Goal: Information Seeking & Learning: Learn about a topic

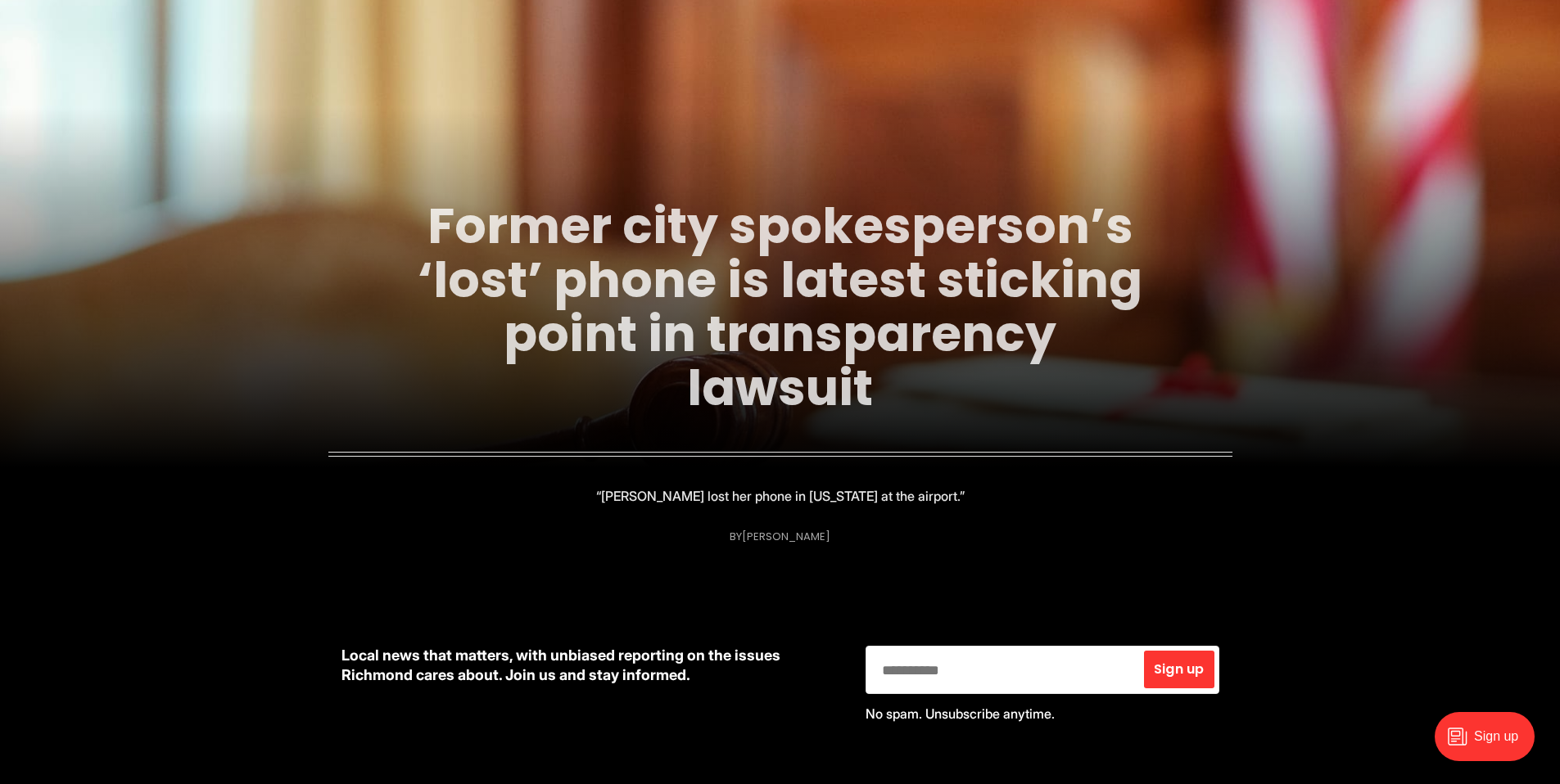
scroll to position [176, 0]
click at [566, 306] on link "Former city spokesperson’s ‘lost’ phone is latest sticking point in transparenc…" at bounding box center [780, 306] width 725 height 231
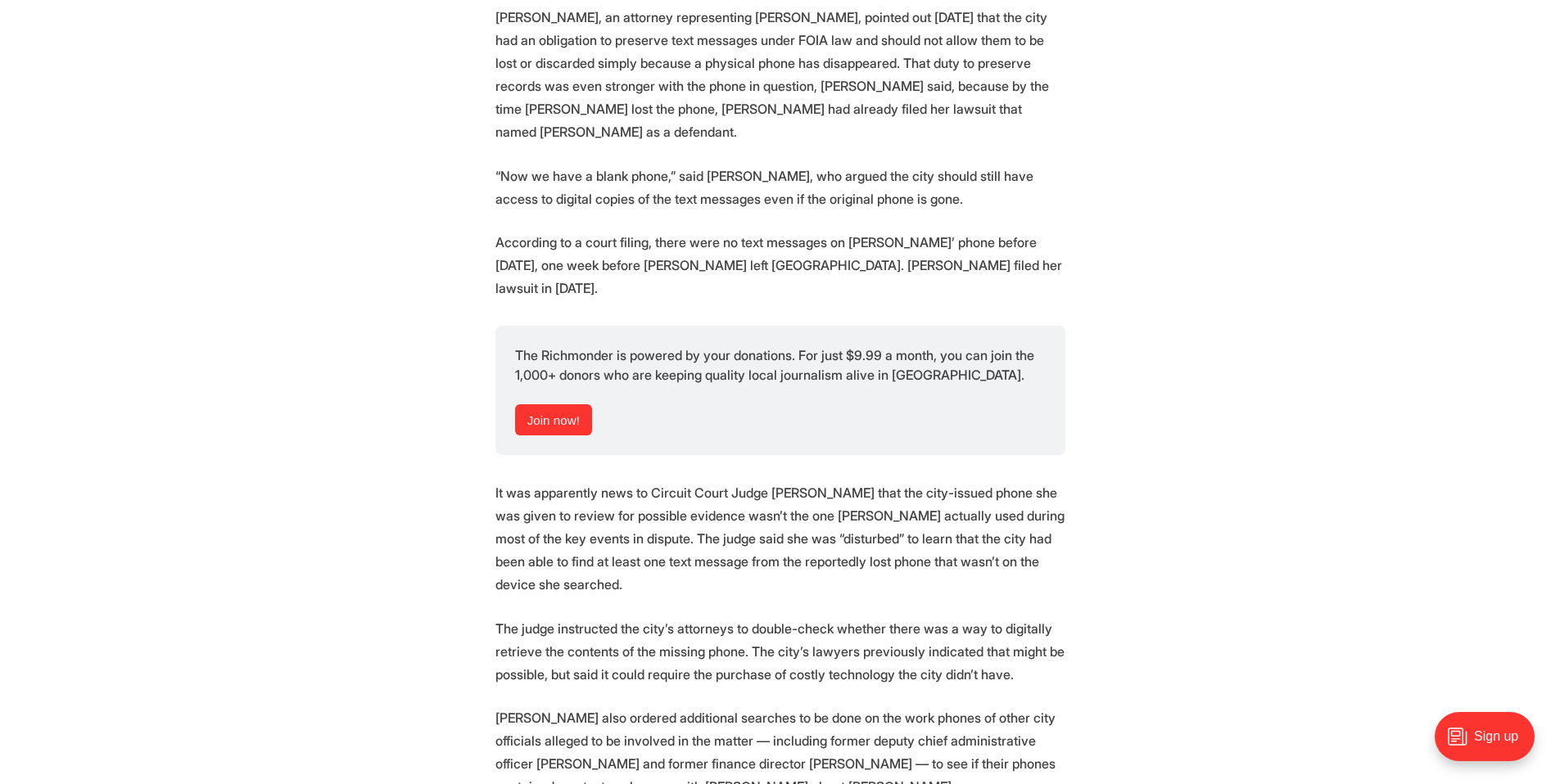
scroll to position [2076, 0]
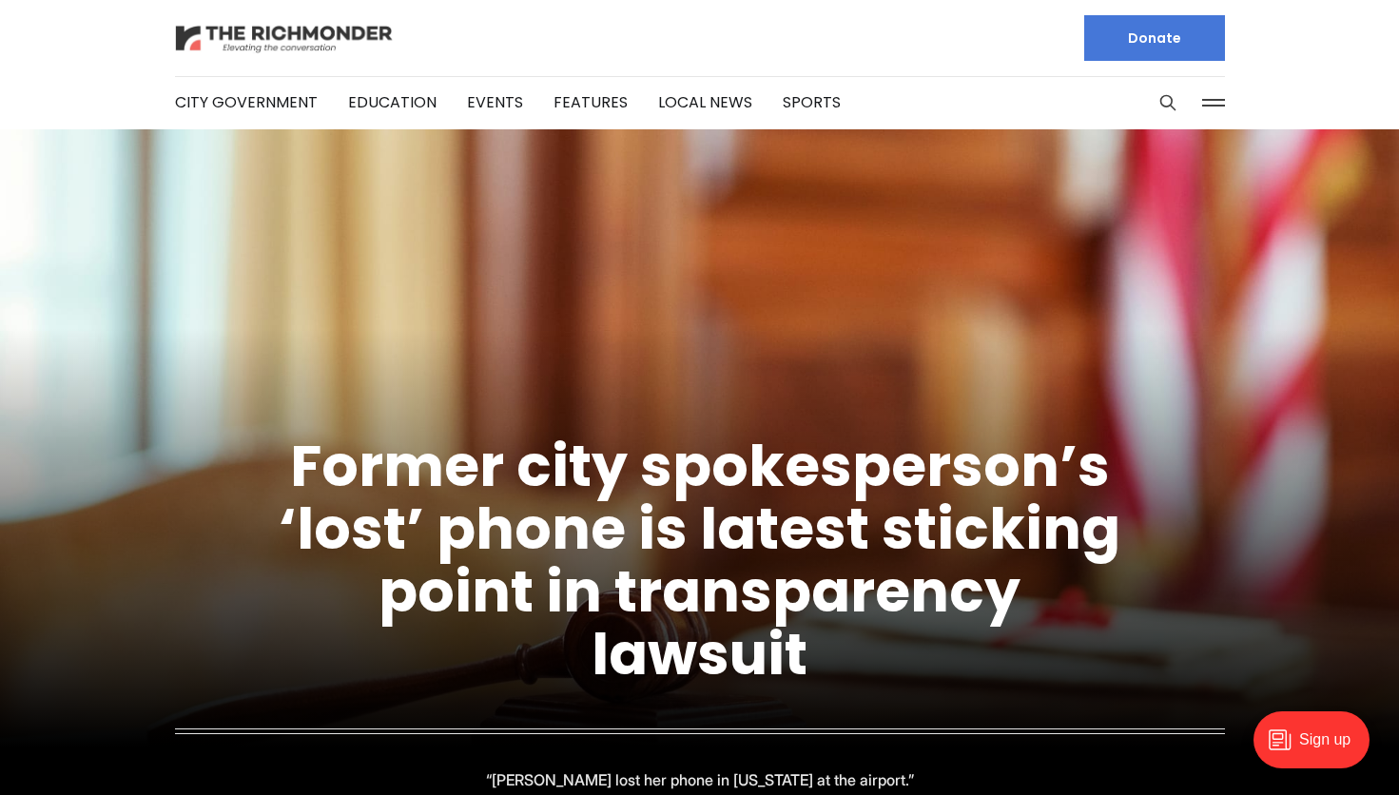
click at [320, 36] on img at bounding box center [284, 38] width 219 height 33
